Goal: Complete application form: Complete application form

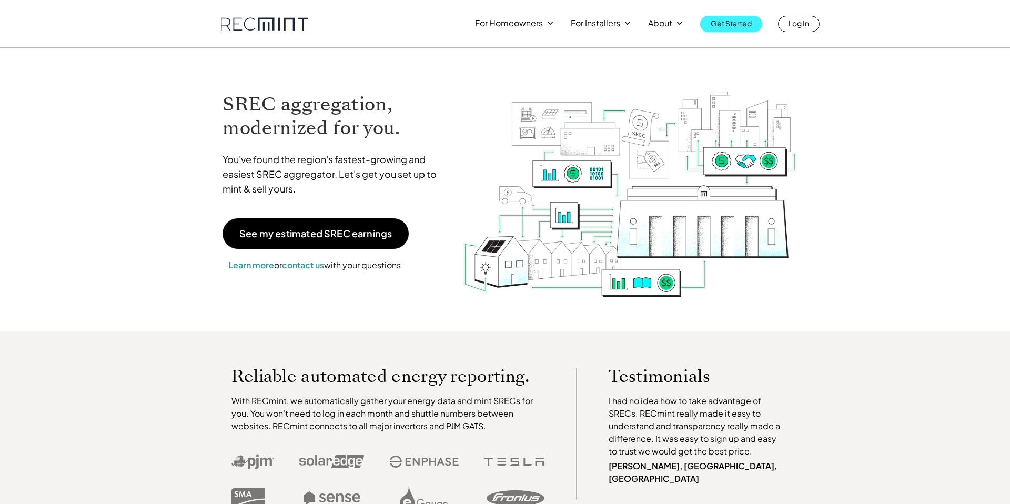
click at [726, 26] on p "Get Started" at bounding box center [731, 23] width 41 height 15
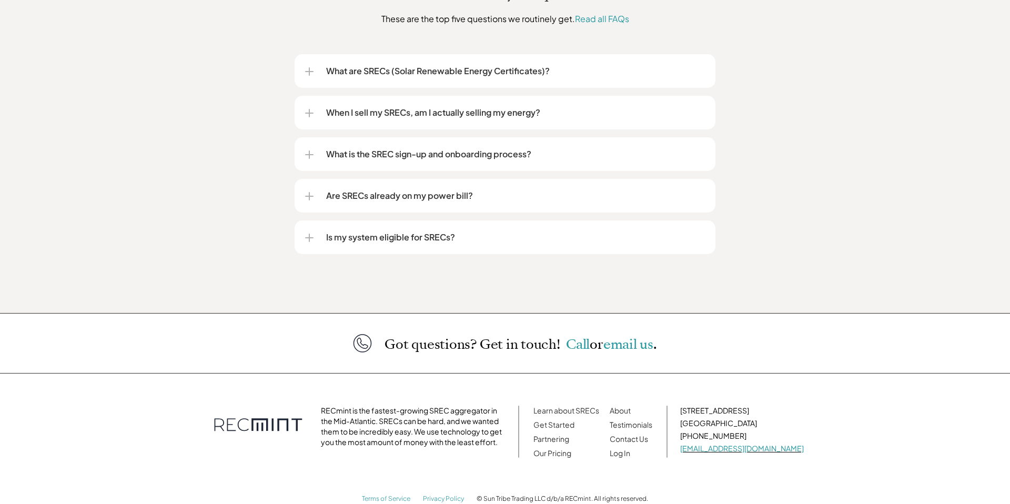
scroll to position [1327, 0]
click at [719, 445] on link "[EMAIL_ADDRESS][DOMAIN_NAME]" at bounding box center [742, 449] width 124 height 9
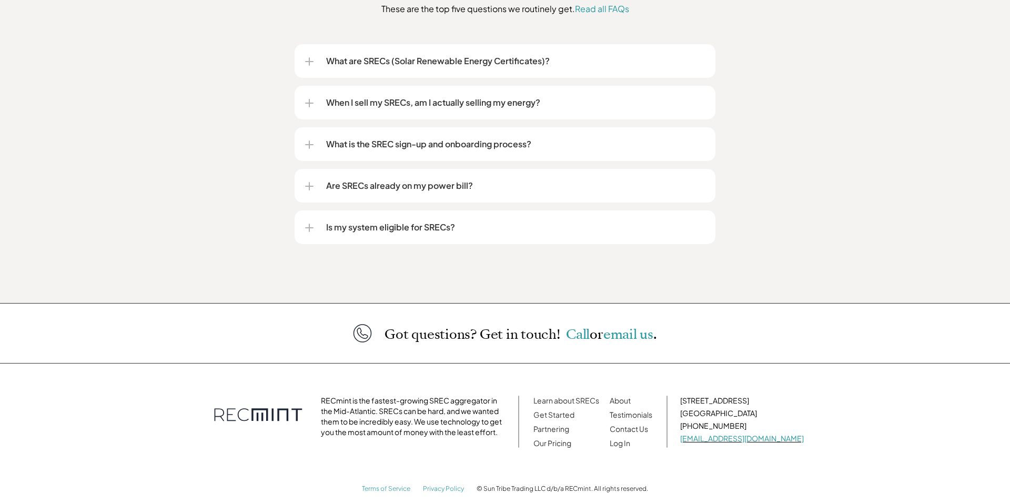
scroll to position [1341, 0]
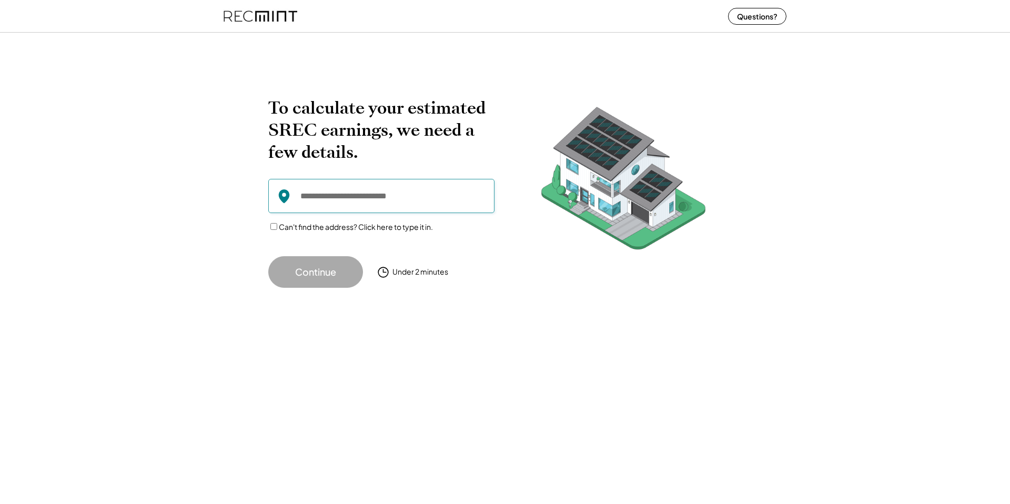
click at [438, 199] on input "input" at bounding box center [381, 196] width 226 height 34
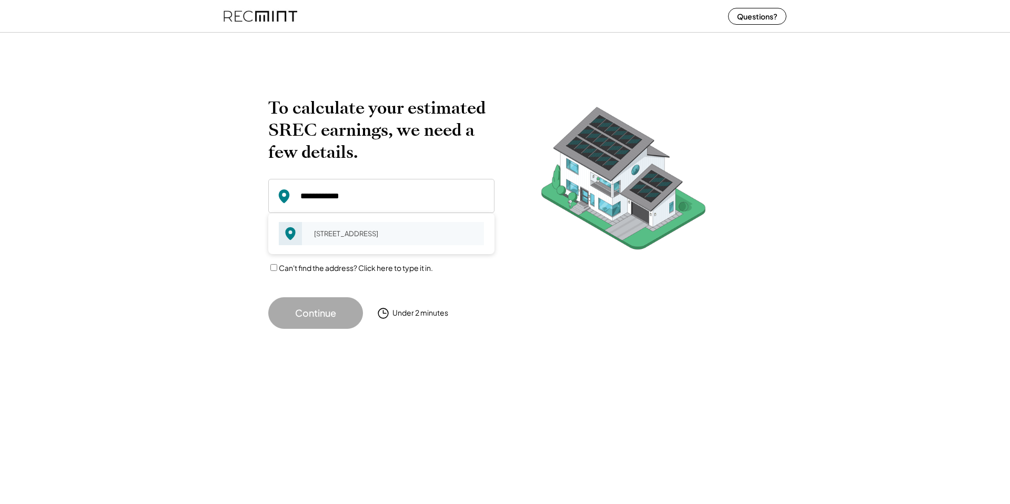
click at [411, 237] on div "[STREET_ADDRESS]" at bounding box center [395, 233] width 177 height 15
type input "**********"
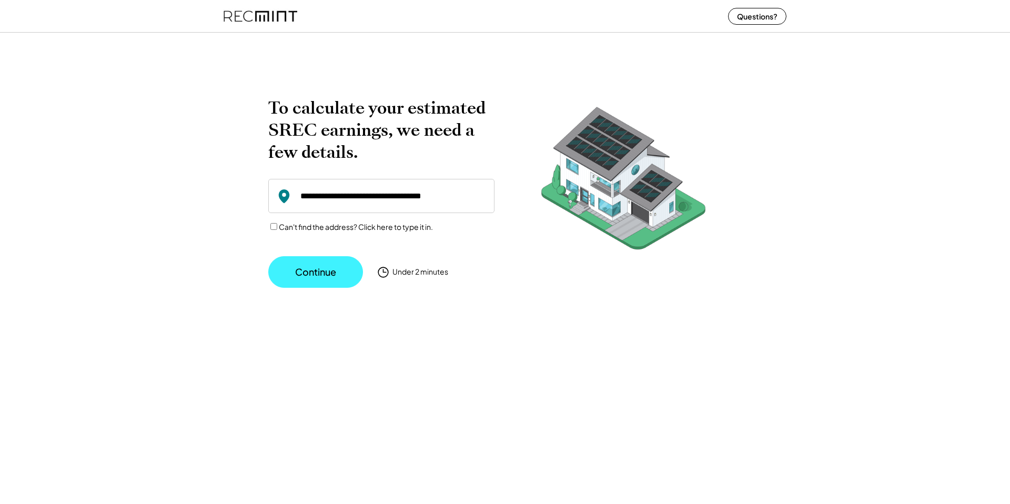
click at [309, 273] on button "Continue" at bounding box center [315, 272] width 95 height 32
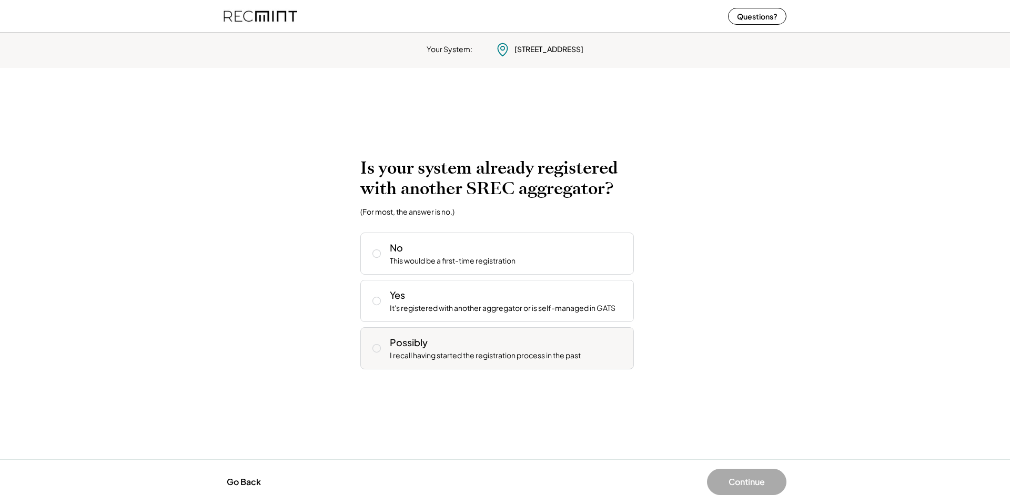
click at [456, 340] on div "Possibly I recall having started the registration process in the past" at bounding box center [508, 348] width 236 height 25
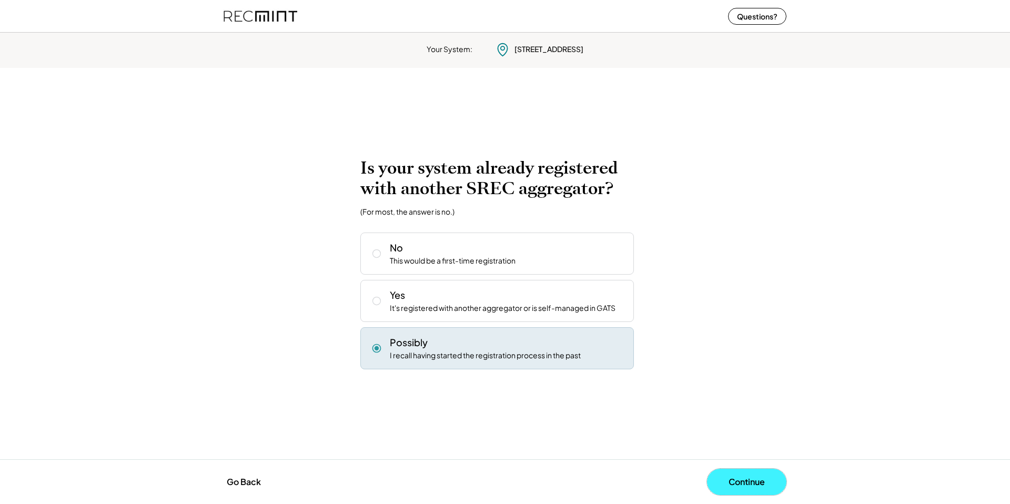
click at [757, 485] on button "Continue" at bounding box center [746, 482] width 79 height 26
